Goal: Book appointment/travel/reservation

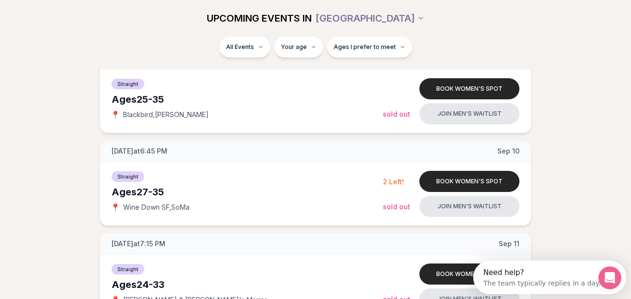
scroll to position [432, 0]
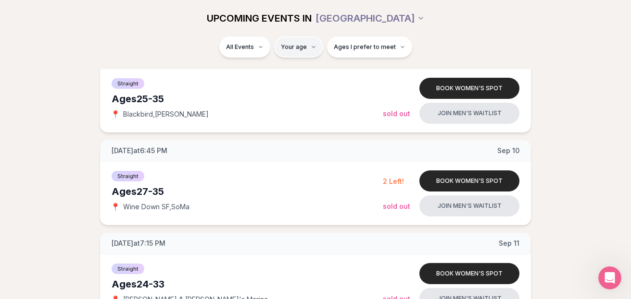
type input "*"
type input "**"
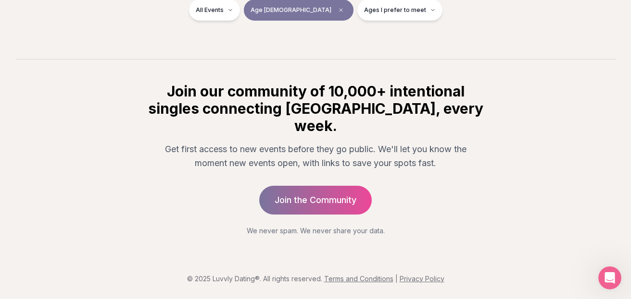
scroll to position [186, 0]
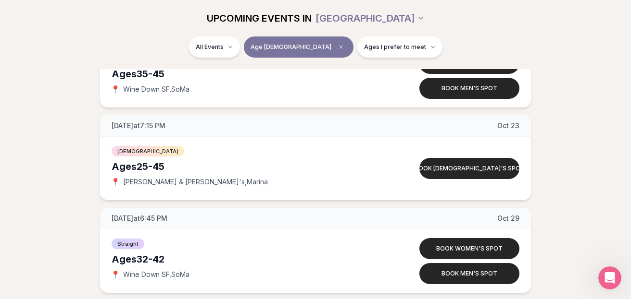
scroll to position [360, 0]
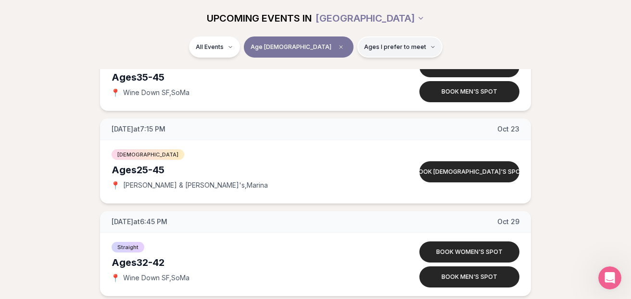
click at [357, 42] on button "Ages I prefer to meet" at bounding box center [399, 47] width 85 height 21
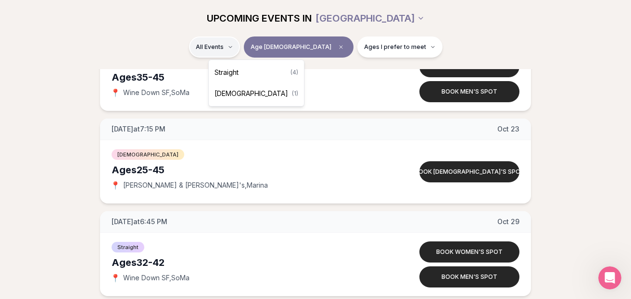
click at [250, 52] on html "Back to home luvvly LOW-PRESSURE SPEED DATING How it Works 💗 3,000 + monthly fi…" at bounding box center [315, 102] width 631 height 924
click at [246, 72] on div "Straight ( 4 )" at bounding box center [256, 72] width 91 height 21
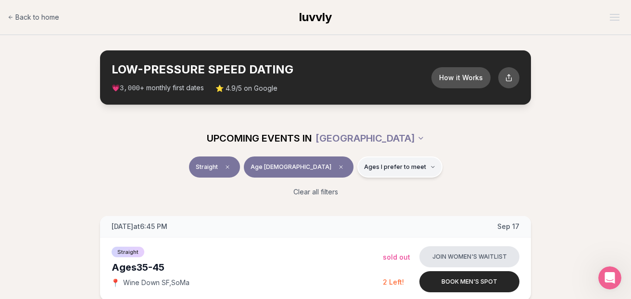
click at [364, 169] on span "Ages I prefer to meet" at bounding box center [395, 167] width 62 height 8
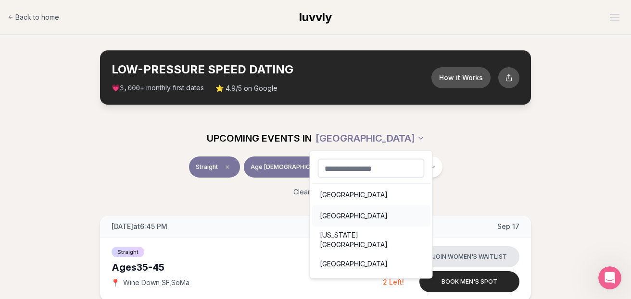
scroll to position [13, 0]
